Goal: Information Seeking & Learning: Learn about a topic

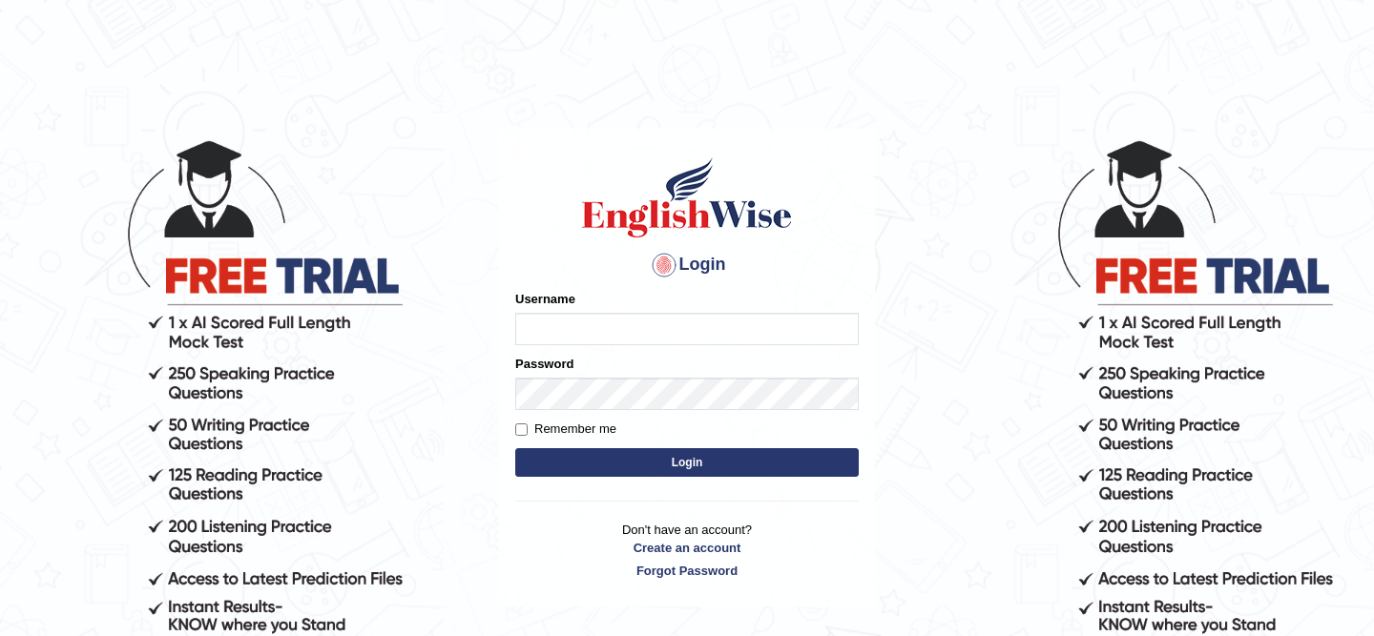
type input "Rishiram2025"
click at [619, 458] on button "Login" at bounding box center [686, 462] width 343 height 29
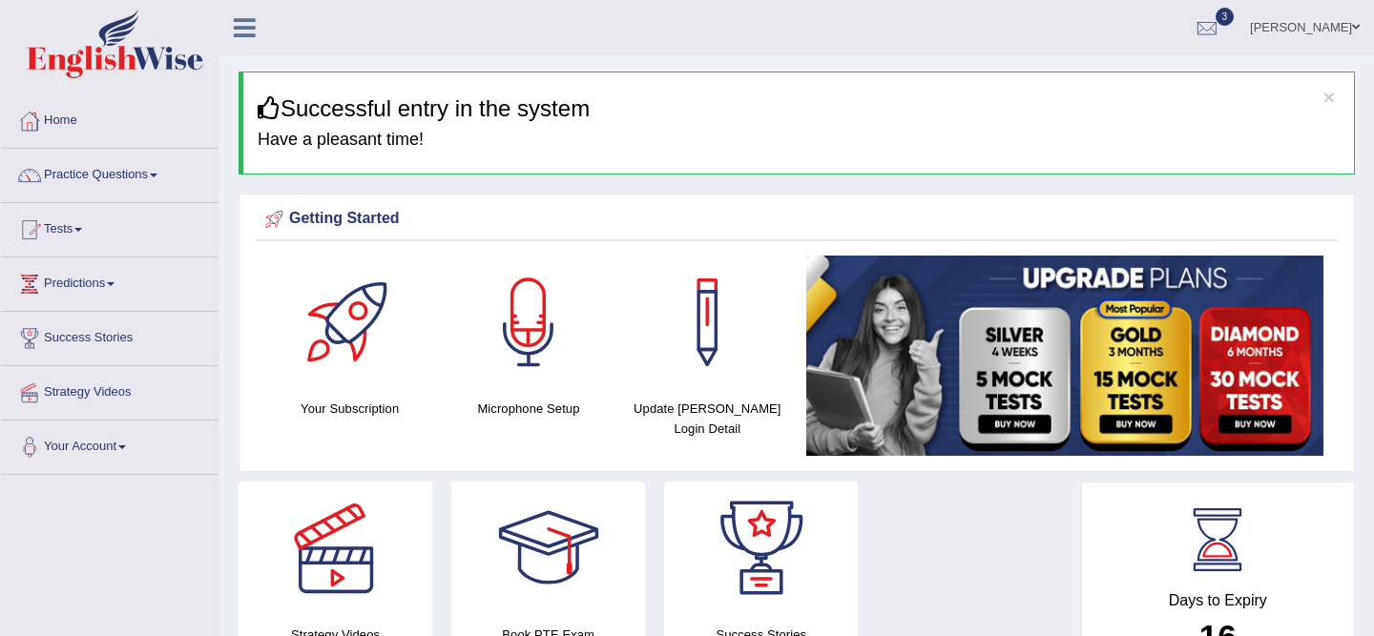
click at [157, 176] on span at bounding box center [154, 176] width 8 height 4
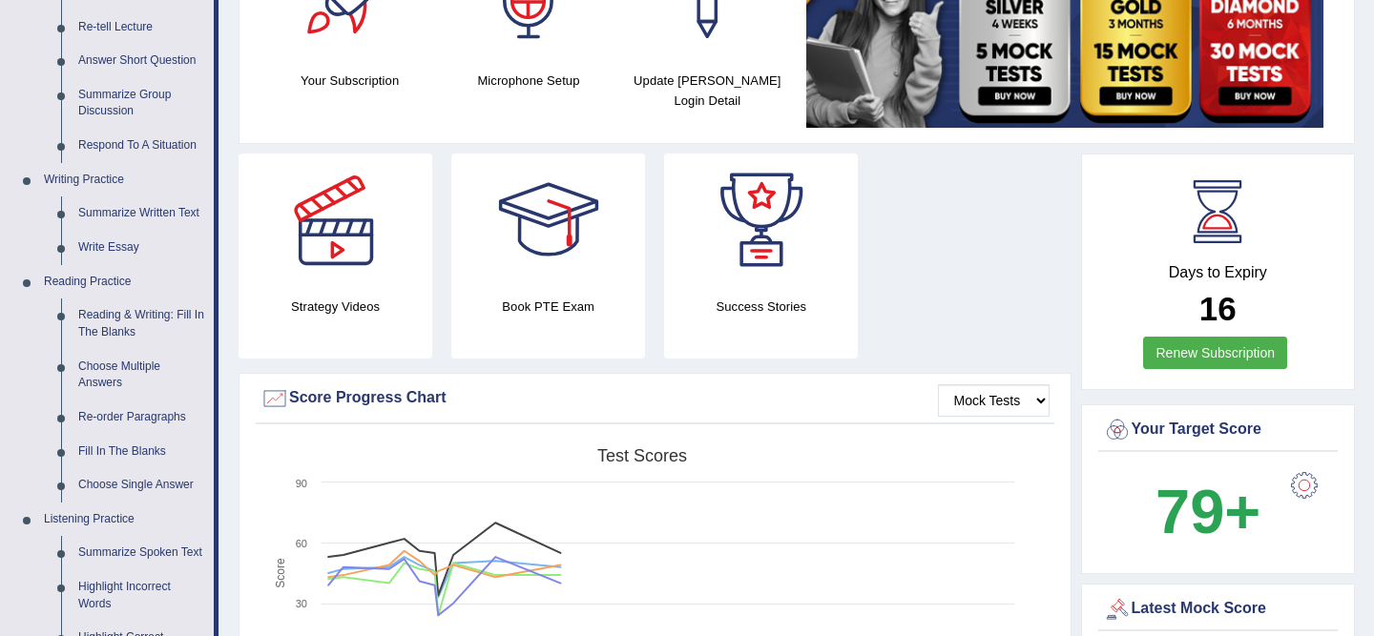
scroll to position [382, 0]
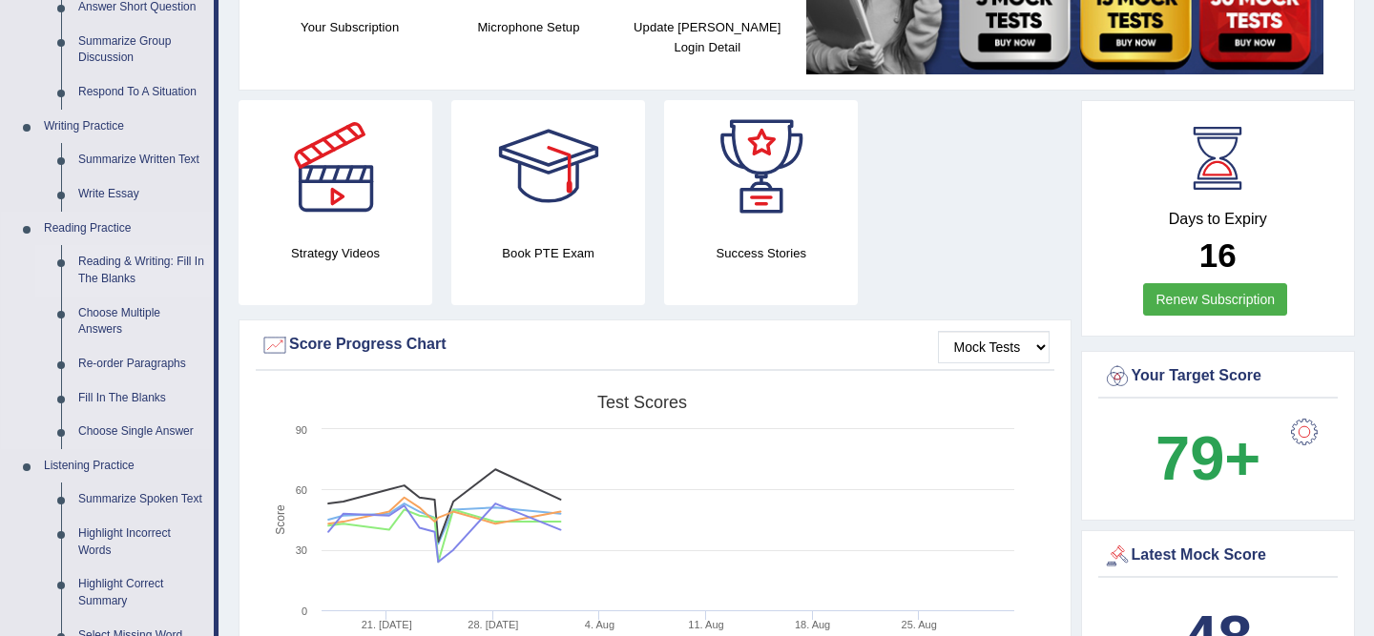
click at [114, 275] on link "Reading & Writing: Fill In The Blanks" at bounding box center [142, 270] width 144 height 51
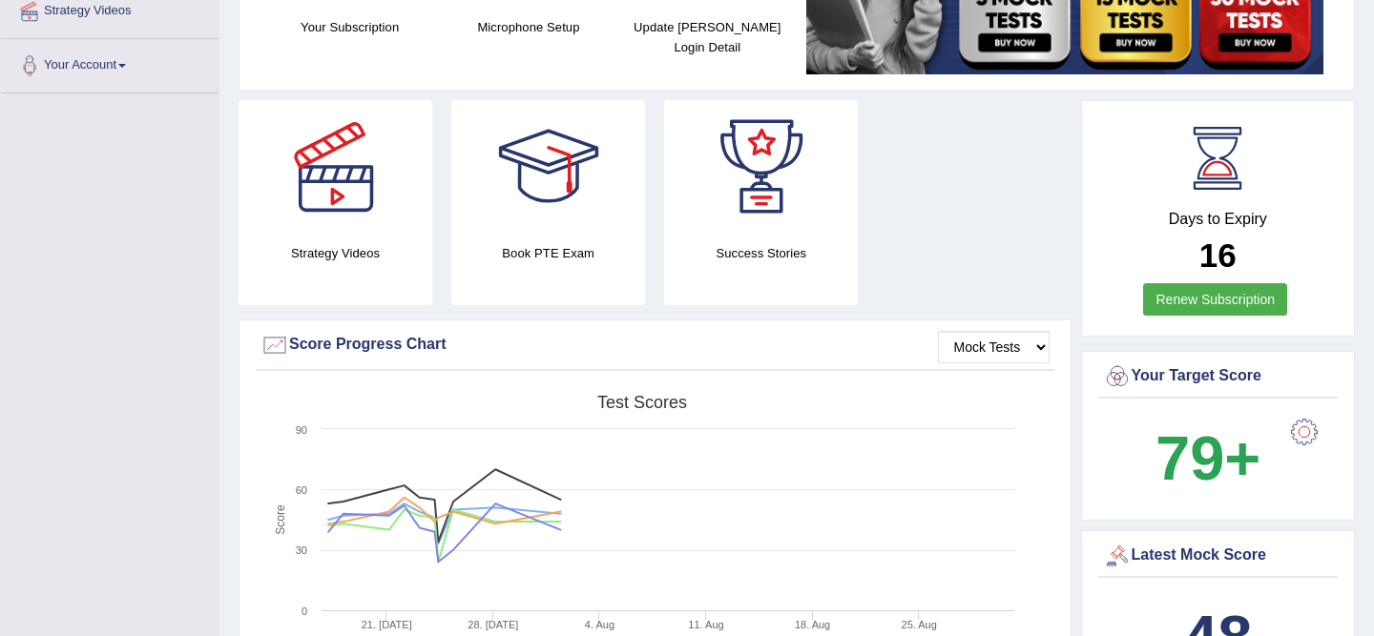
scroll to position [468, 0]
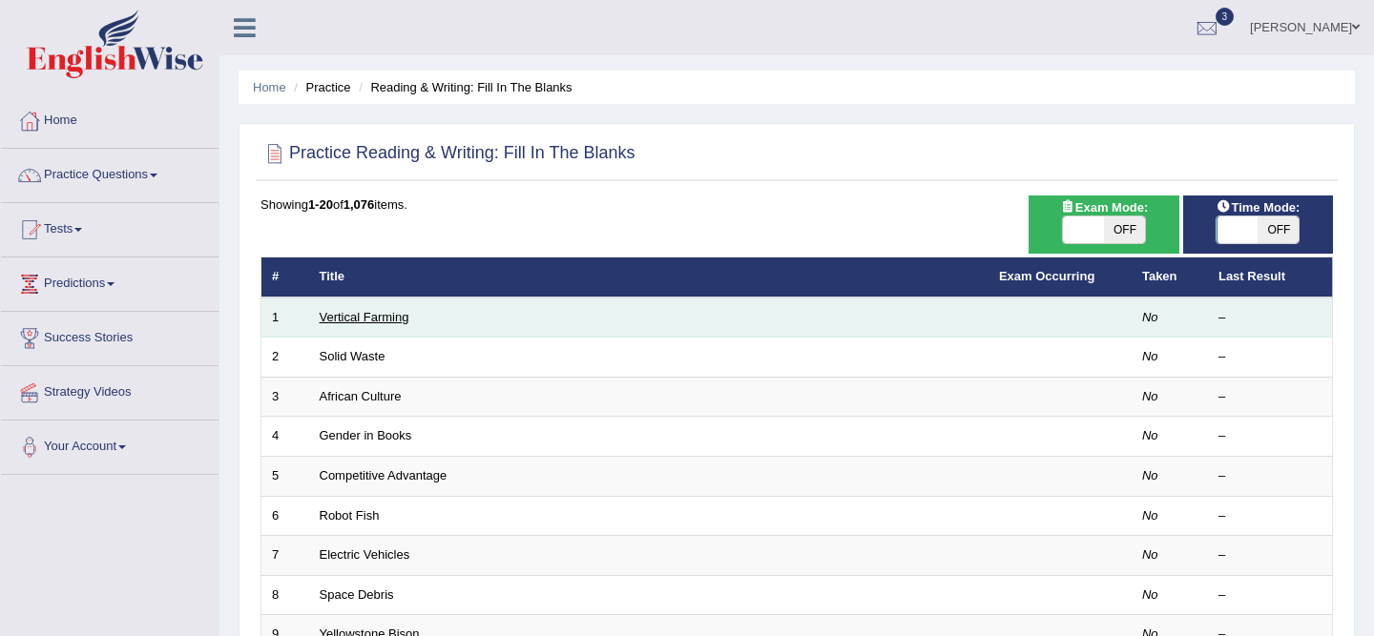
click at [404, 313] on link "Vertical Farming" at bounding box center [365, 317] width 90 height 14
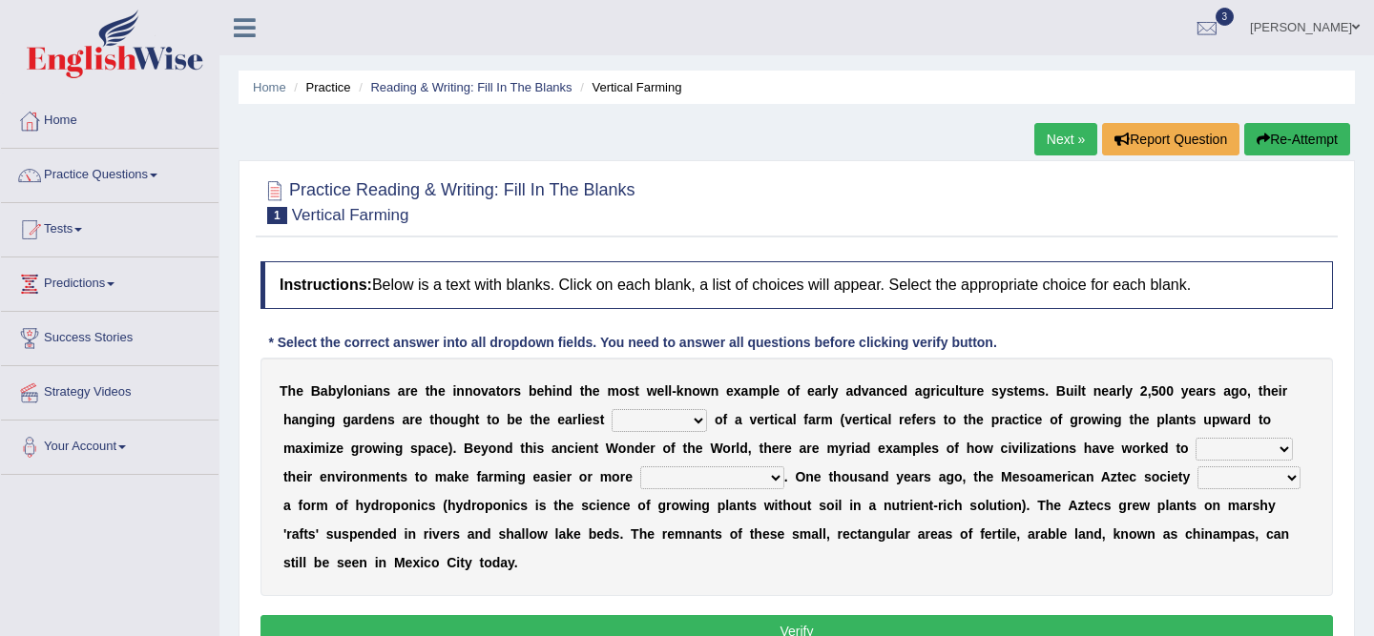
click at [700, 423] on select "prototype failure discredit protocol" at bounding box center [659, 420] width 95 height 23
select select "prototype"
click at [1283, 450] on select "manipulate escape respect disarrange" at bounding box center [1244, 449] width 97 height 23
select select "manipulate"
click at [774, 477] on select "productive constructive connective counterproductive" at bounding box center [712, 478] width 144 height 23
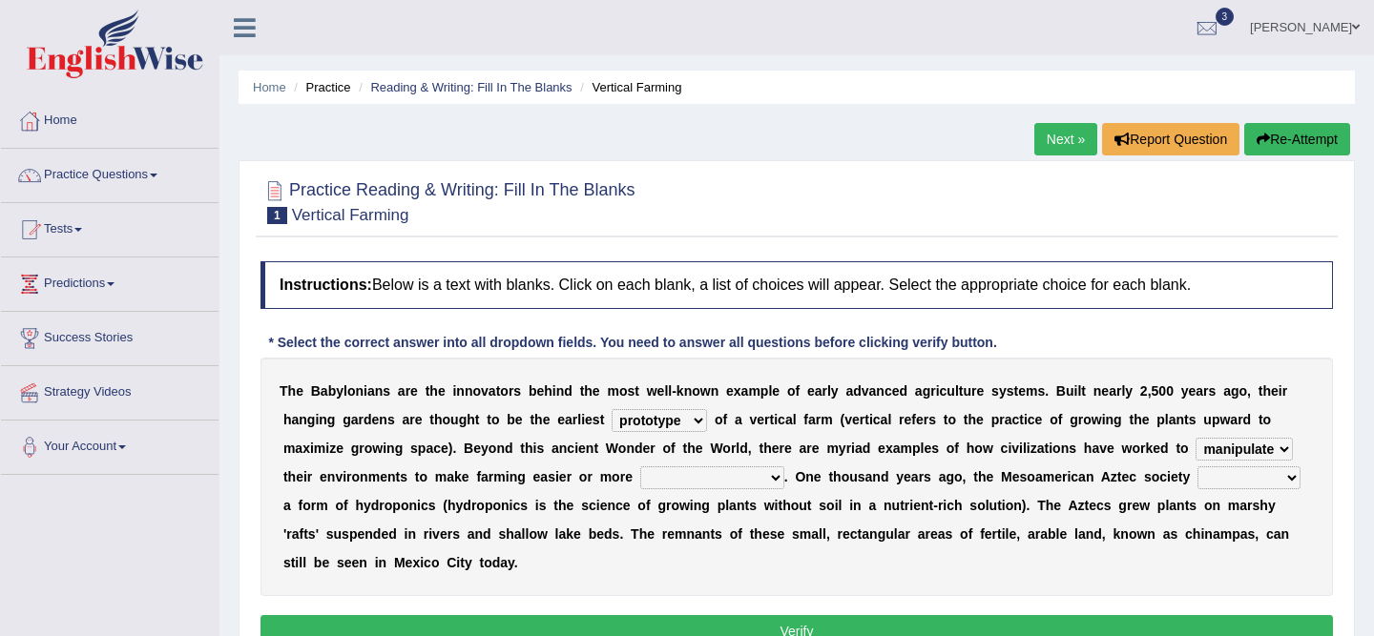
select select "productive"
click at [1297, 478] on select "domineered volunteered pioneered engineered" at bounding box center [1248, 478] width 103 height 23
select select "pioneered"
click at [840, 623] on button "Verify" at bounding box center [796, 631] width 1072 height 32
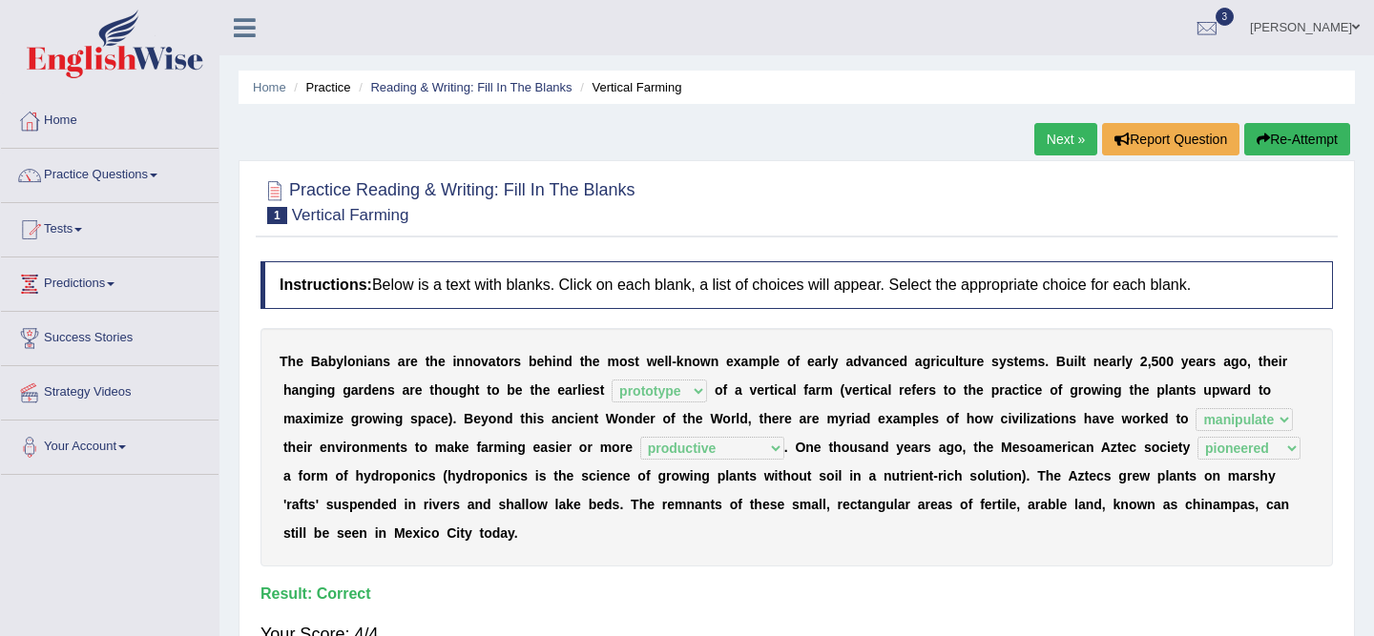
click at [1047, 144] on link "Next »" at bounding box center [1065, 139] width 63 height 32
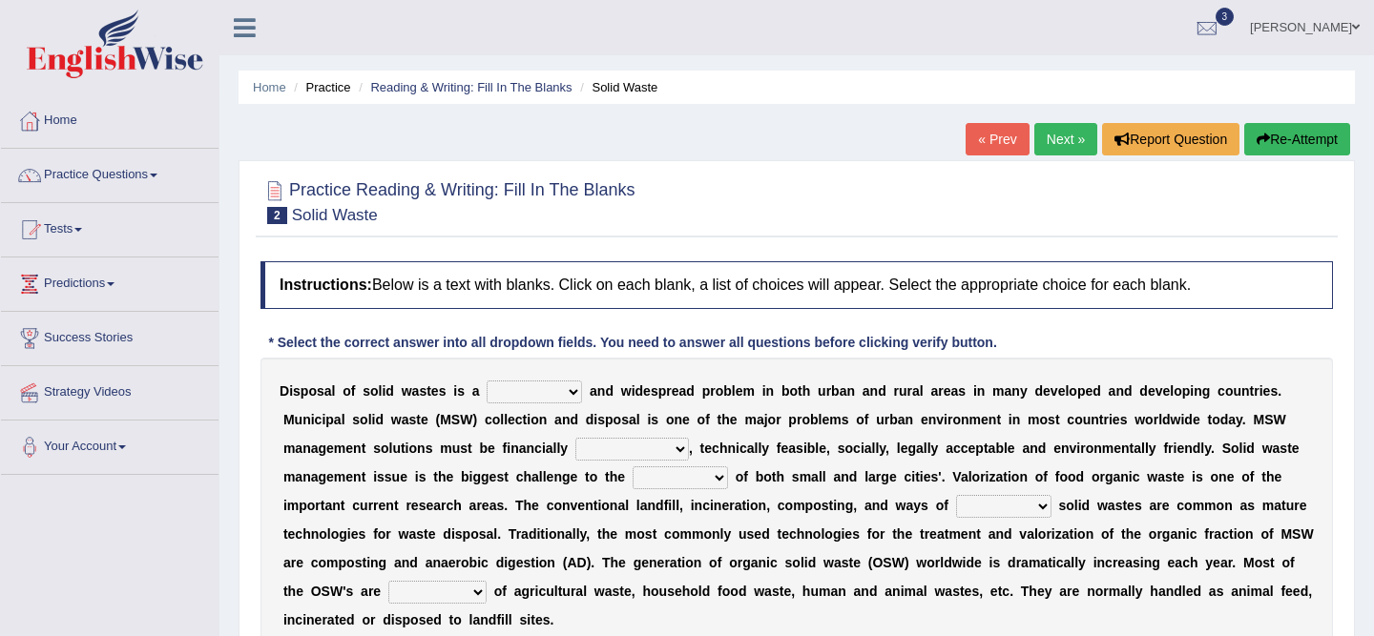
click at [576, 394] on select "slanting stinging stalling shafting" at bounding box center [534, 392] width 95 height 23
select select "shafting"
click at [576, 391] on select "slanting stinging stalling shafting" at bounding box center [534, 392] width 95 height 23
click at [679, 449] on select "unattainable sustainable objectionable treasonable" at bounding box center [632, 449] width 114 height 23
select select "sustainable"
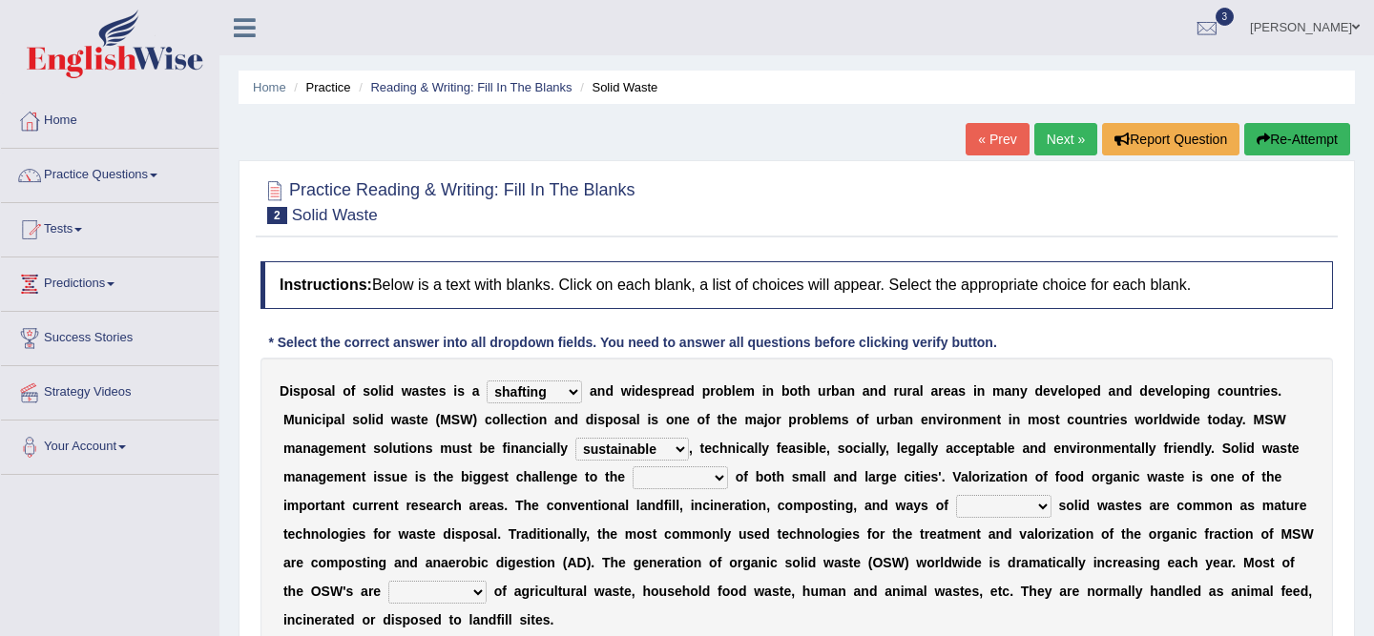
click at [723, 480] on select "plants culture authorities history" at bounding box center [680, 478] width 95 height 23
select select "history"
click at [1039, 509] on select "reserving preserving deserving handling" at bounding box center [1003, 506] width 95 height 23
select select "reserving"
click at [480, 592] on select "composed disposed composing disposing" at bounding box center [437, 592] width 98 height 23
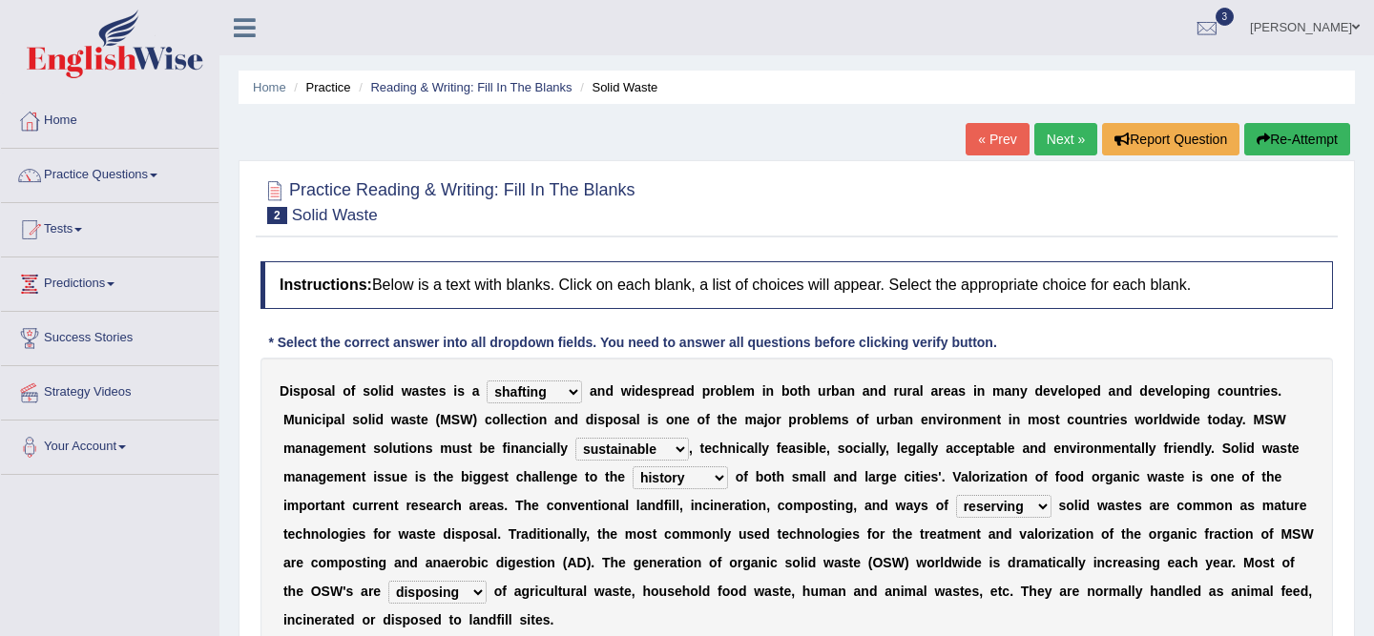
click at [480, 597] on select "composed disposed composing disposing" at bounding box center [437, 592] width 98 height 23
select select "composing"
click at [1355, 593] on div "Home Practice Reading & Writing: Fill In The Blanks Solid Waste « Prev Next » R…" at bounding box center [796, 477] width 1154 height 954
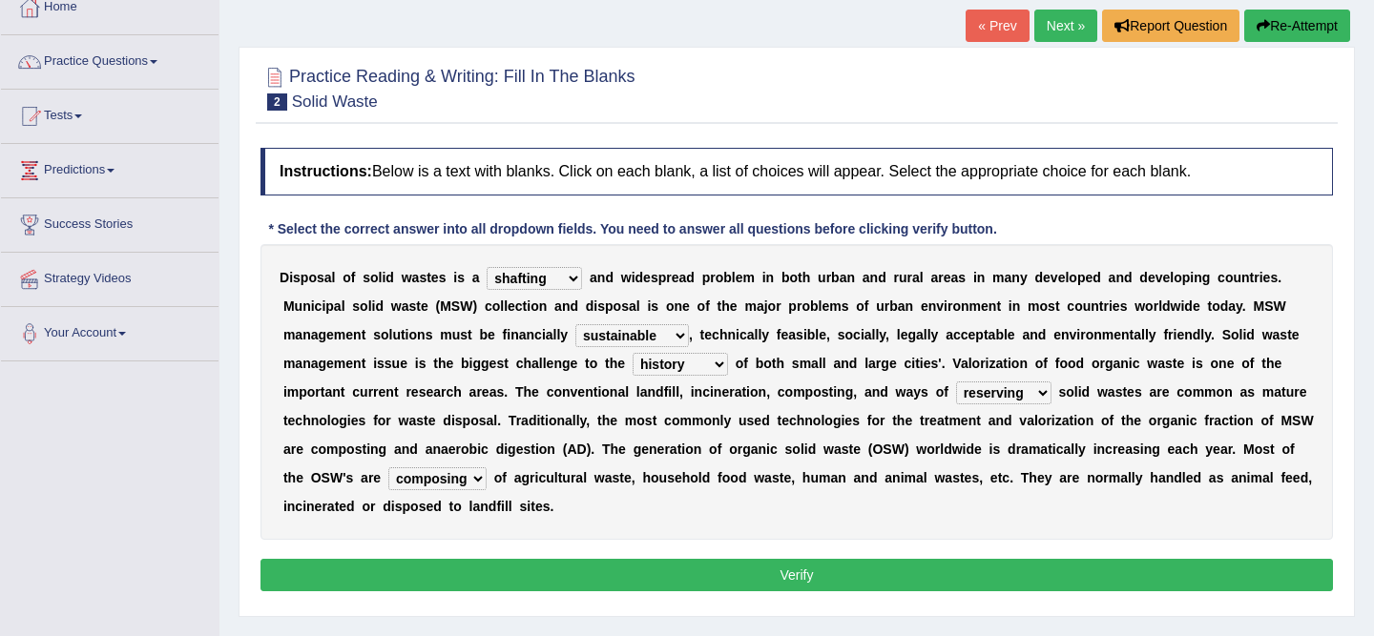
scroll to position [114, 0]
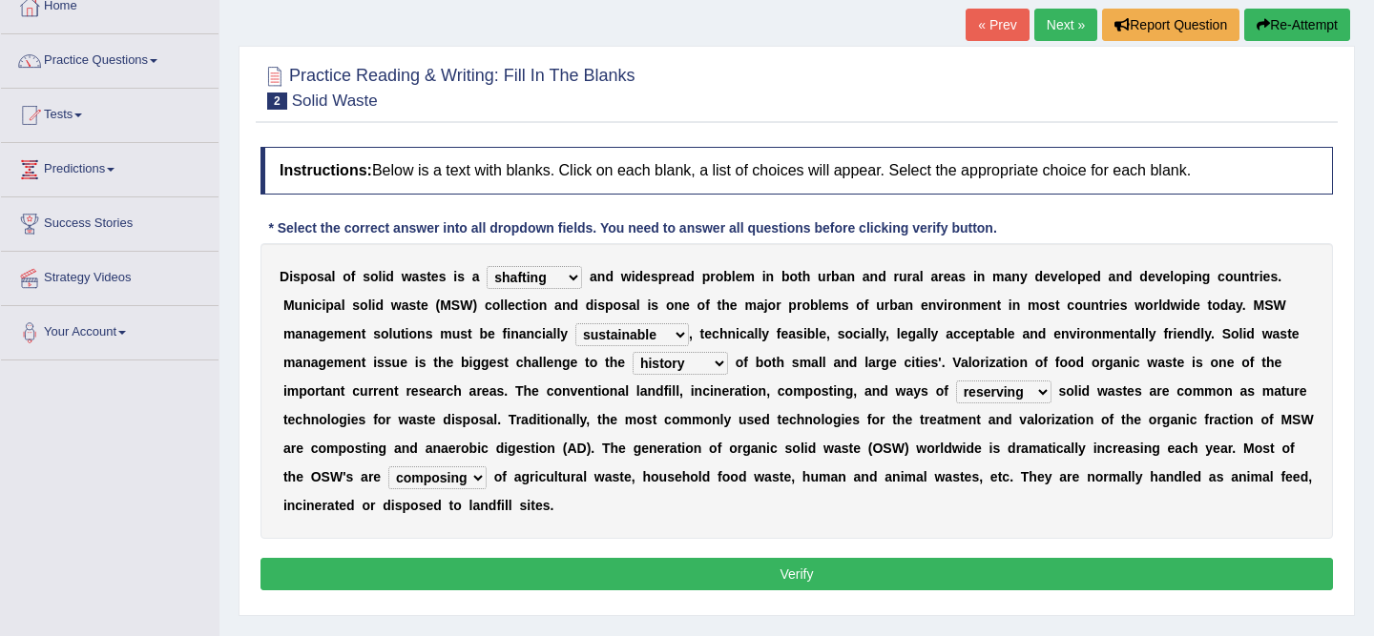
click at [873, 570] on button "Verify" at bounding box center [796, 574] width 1072 height 32
